Goal: Task Accomplishment & Management: Use online tool/utility

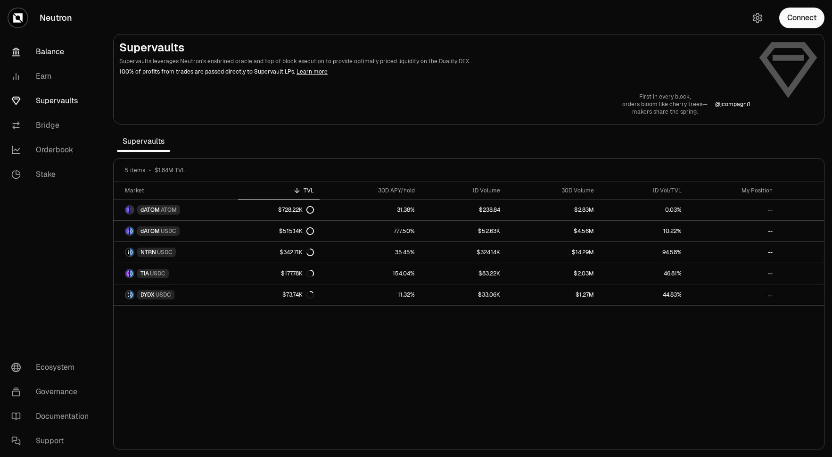
click at [49, 56] on link "Balance" at bounding box center [53, 52] width 98 height 25
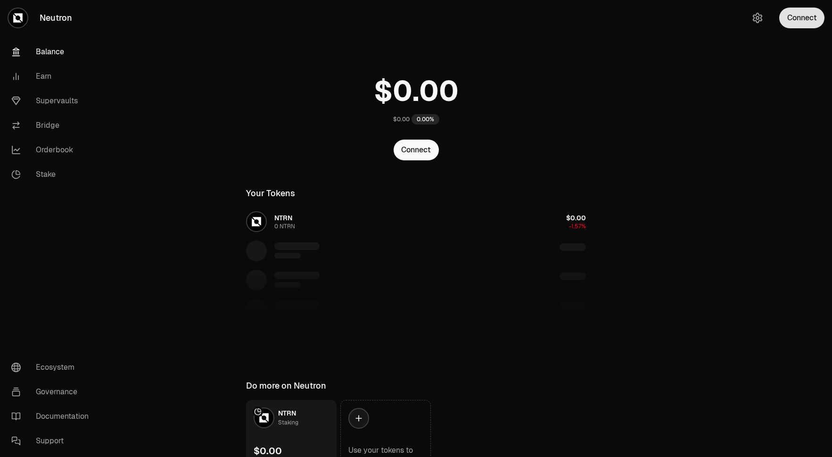
click at [802, 19] on button "Connect" at bounding box center [801, 18] width 45 height 21
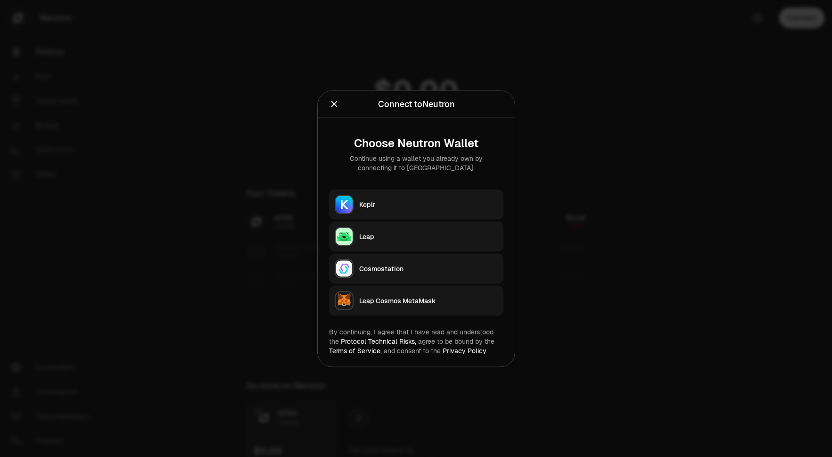
click at [400, 241] on button "Leap" at bounding box center [416, 236] width 174 height 30
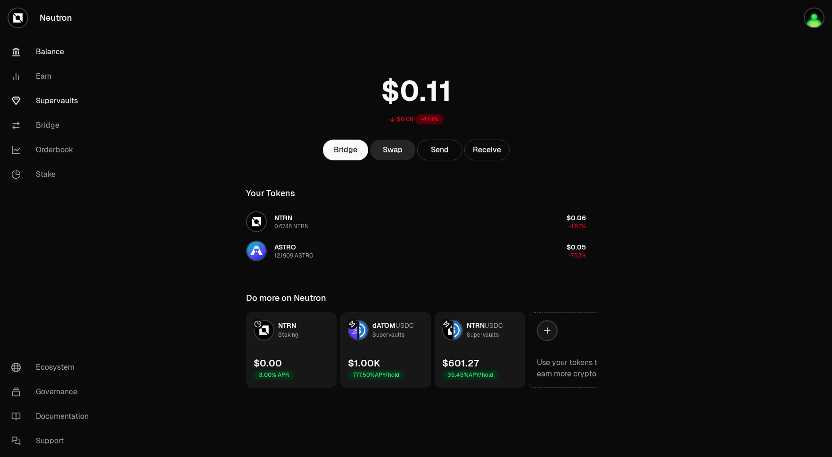
click at [66, 107] on link "Supervaults" at bounding box center [53, 101] width 98 height 25
